Goal: Task Accomplishment & Management: Manage account settings

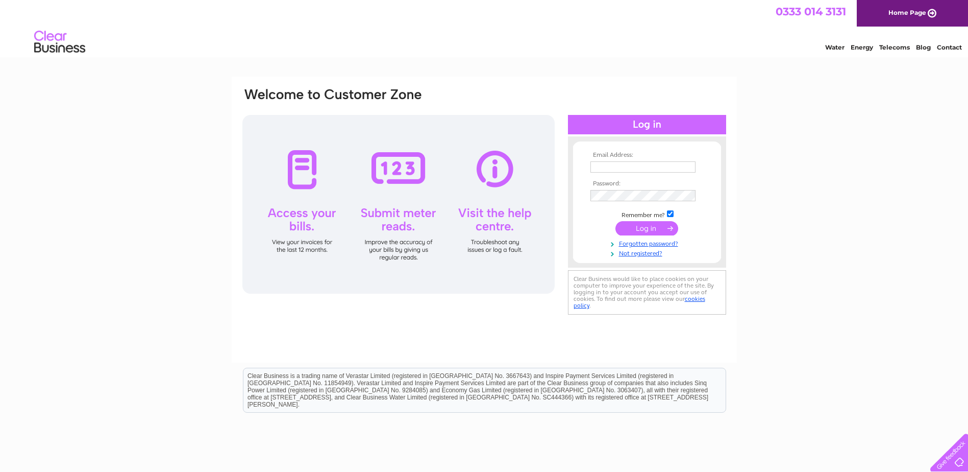
type input "[EMAIL_ADDRESS][DOMAIN_NAME]"
click at [644, 225] on input "submit" at bounding box center [647, 228] width 63 height 14
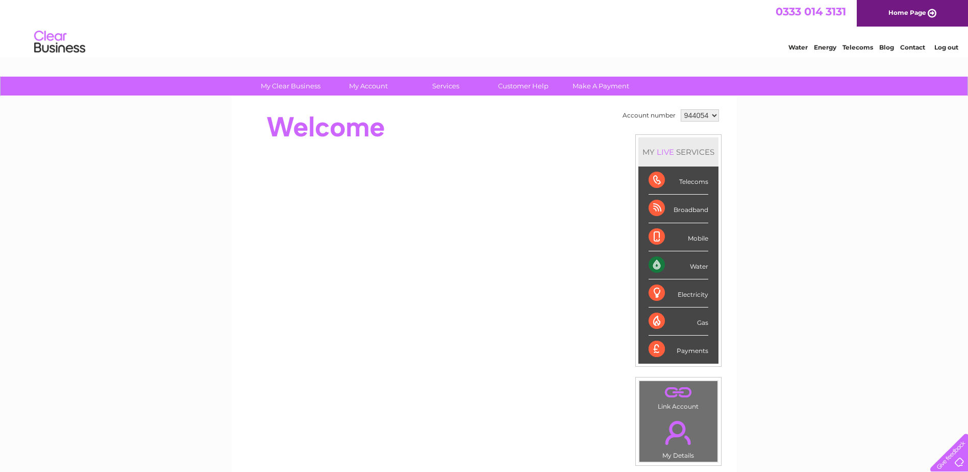
click at [715, 116] on select "944054" at bounding box center [700, 115] width 38 height 12
click at [681, 109] on select "944054" at bounding box center [700, 115] width 38 height 12
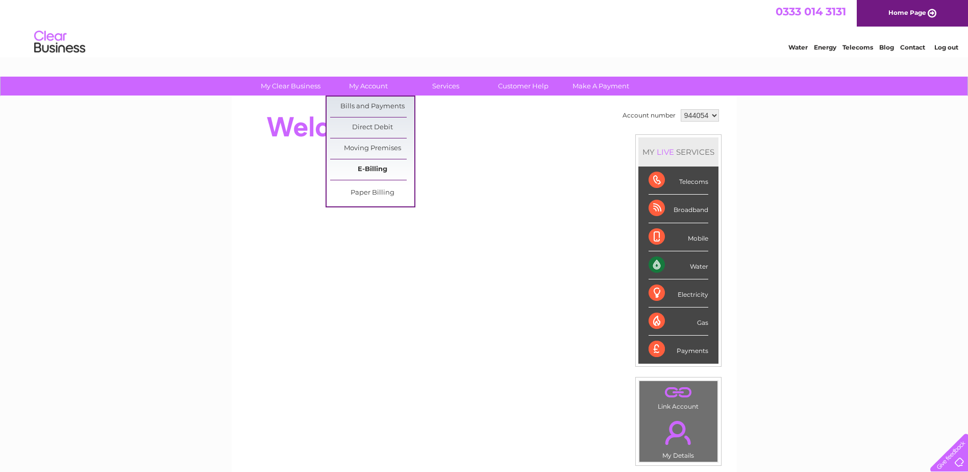
click at [377, 173] on link "E-Billing" at bounding box center [372, 169] width 84 height 20
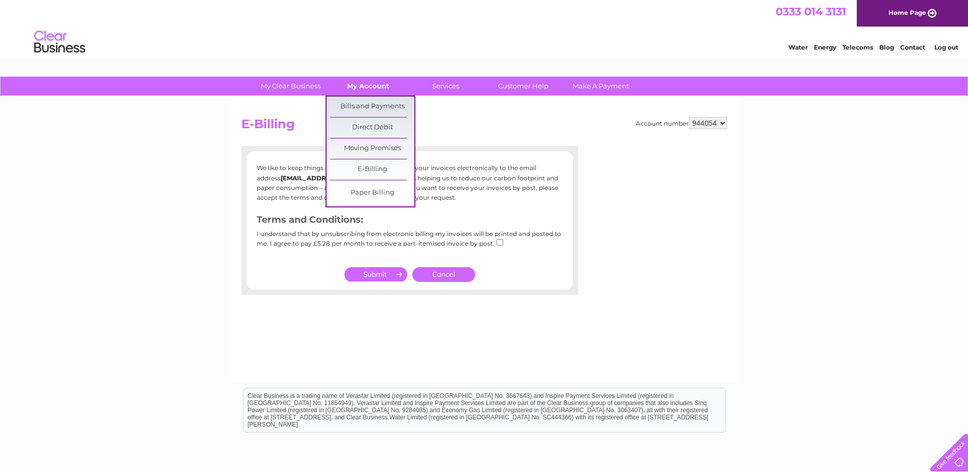
click at [380, 88] on link "My Account" at bounding box center [368, 86] width 84 height 19
click at [385, 196] on link "Paper Billing" at bounding box center [372, 193] width 84 height 20
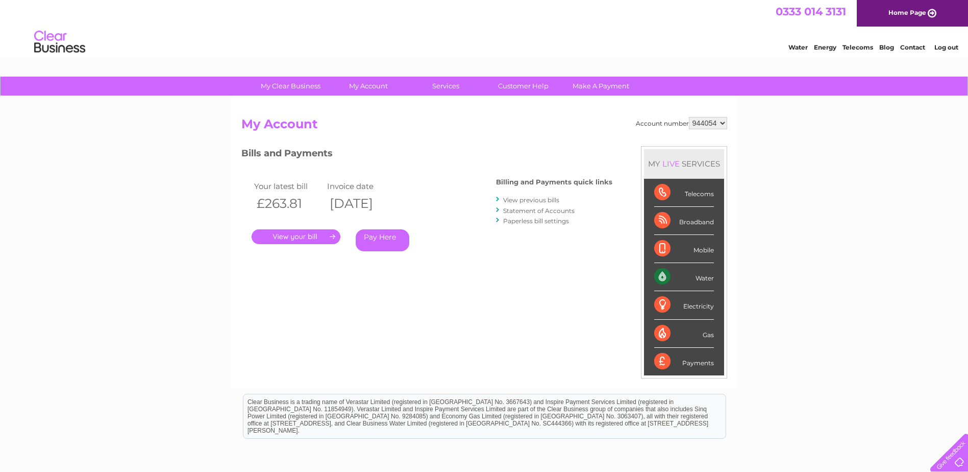
click at [310, 237] on link "." at bounding box center [296, 236] width 89 height 15
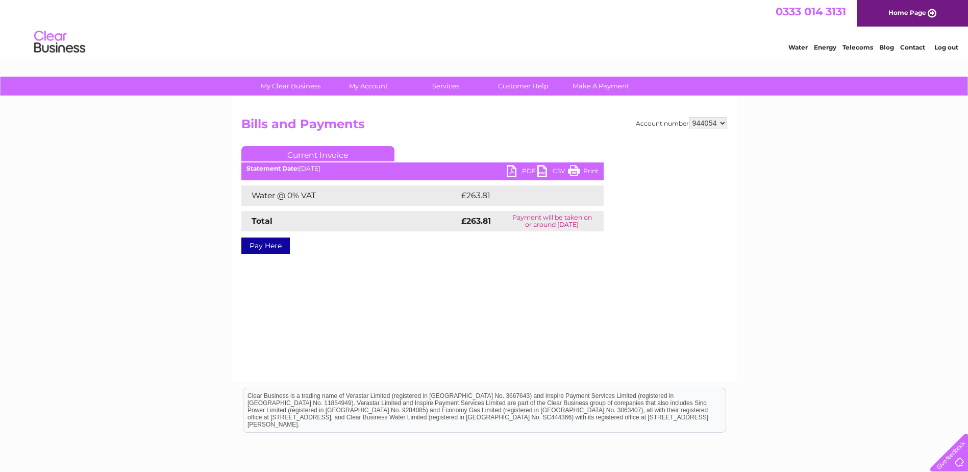
click at [511, 168] on link "PDF" at bounding box center [522, 172] width 31 height 15
